Goal: Check status: Check status

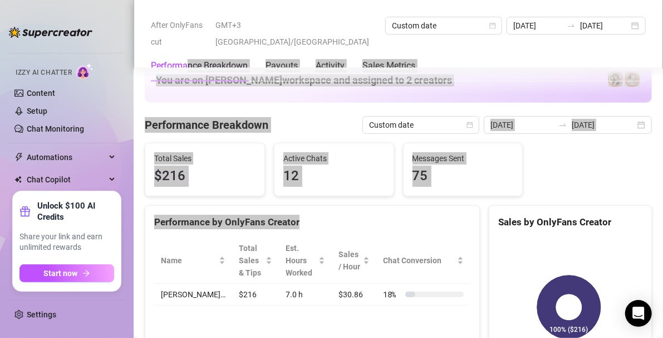
scroll to position [243, 0]
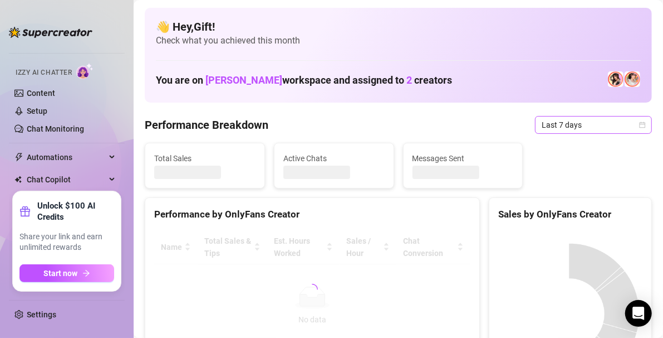
click at [639, 124] on icon "calendar" at bounding box center [642, 124] width 7 height 7
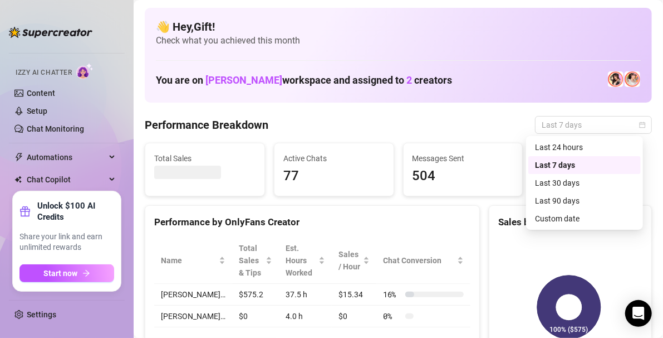
click at [585, 219] on div "Custom date" at bounding box center [584, 218] width 99 height 12
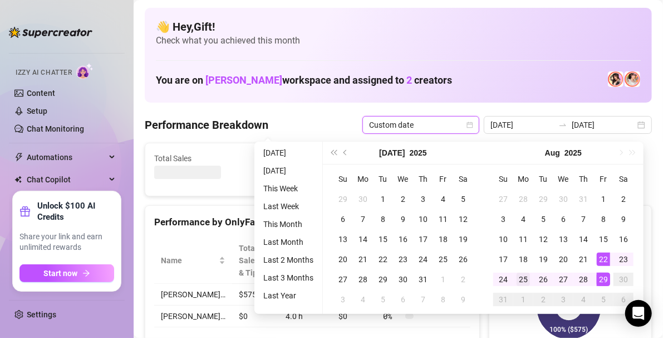
click at [521, 278] on div "25" at bounding box center [523, 278] width 13 height 13
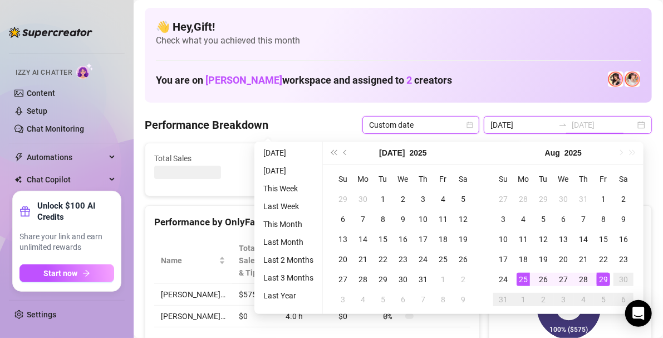
type input "[DATE]"
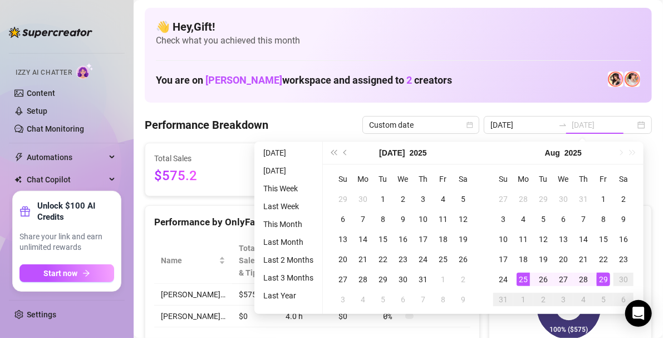
click at [521, 280] on div "25" at bounding box center [523, 278] width 13 height 13
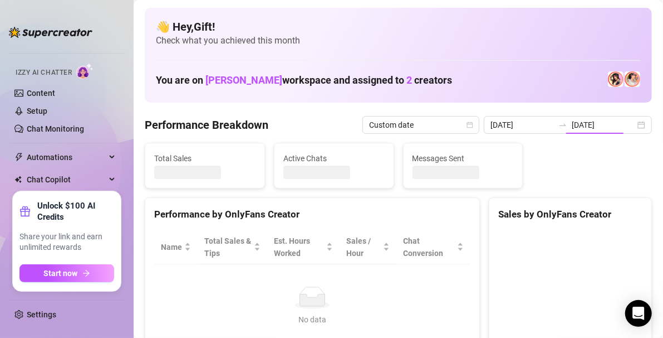
type input "[DATE]"
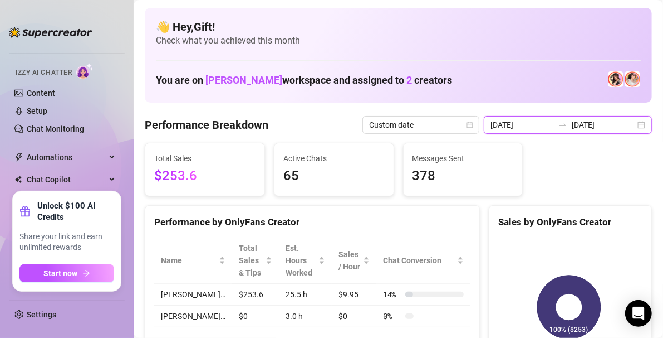
click at [623, 124] on input "[DATE]" at bounding box center [603, 125] width 63 height 12
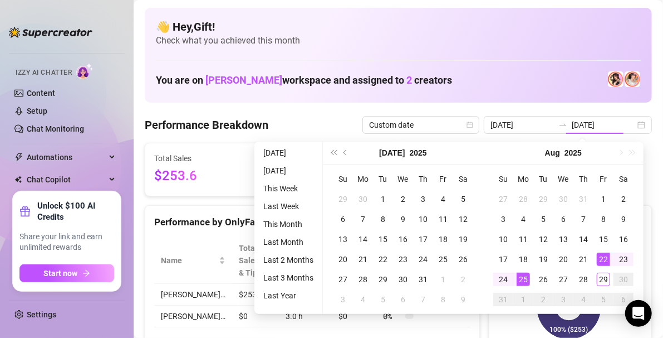
click at [521, 277] on div "25" at bounding box center [523, 278] width 13 height 13
click at [462, 320] on td "0 %" at bounding box center [424, 316] width 94 height 22
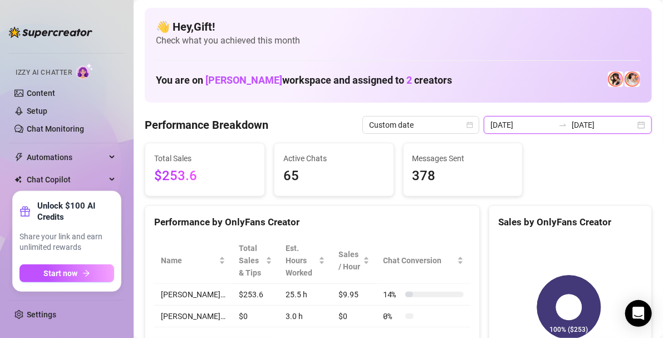
click at [624, 123] on input "[DATE]" at bounding box center [603, 125] width 63 height 12
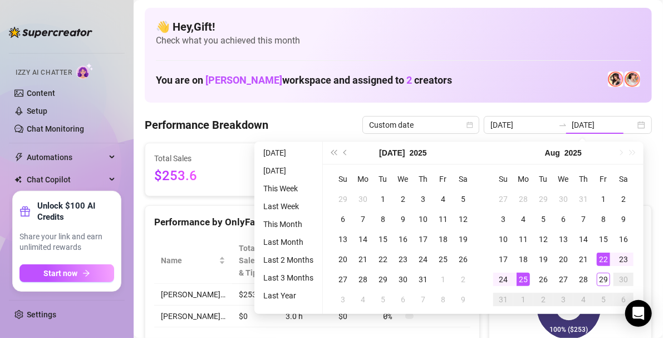
click at [526, 280] on div "25" at bounding box center [523, 278] width 13 height 13
click at [539, 280] on div "26" at bounding box center [543, 278] width 13 height 13
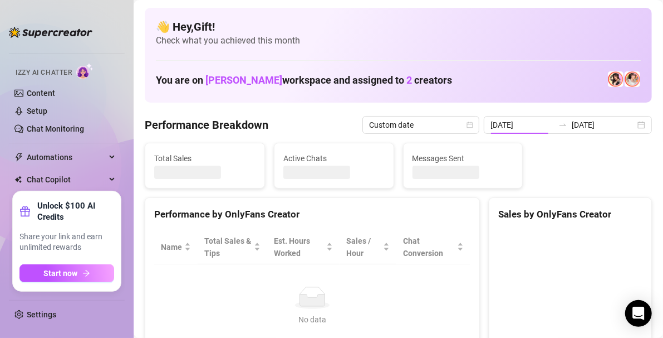
type input "[DATE]"
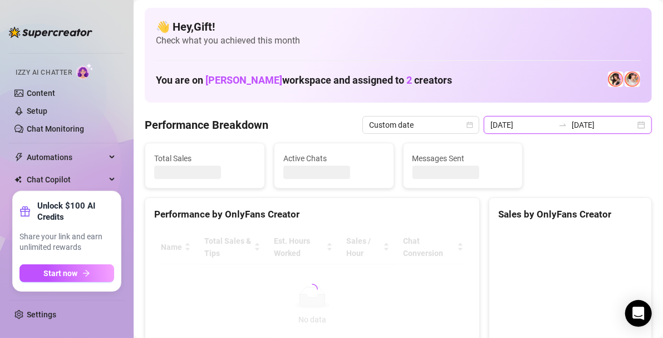
click at [625, 124] on input "[DATE]" at bounding box center [603, 125] width 63 height 12
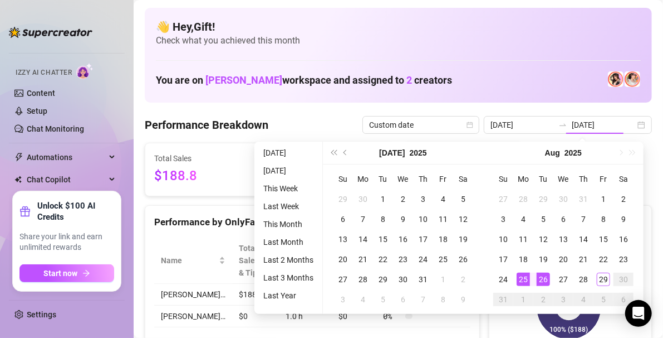
click at [543, 277] on div "26" at bounding box center [543, 278] width 13 height 13
click at [603, 278] on div "29" at bounding box center [603, 278] width 13 height 13
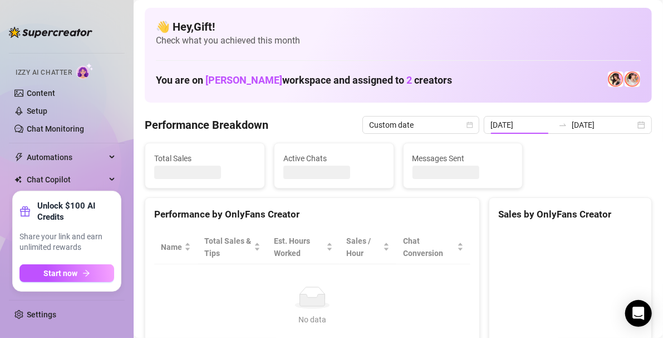
type input "[DATE]"
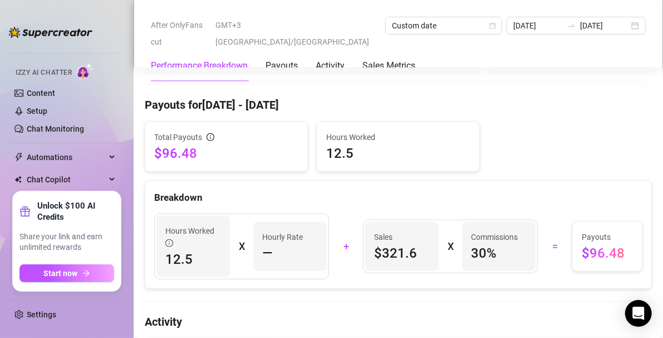
scroll to position [315, 0]
